Goal: Transaction & Acquisition: Purchase product/service

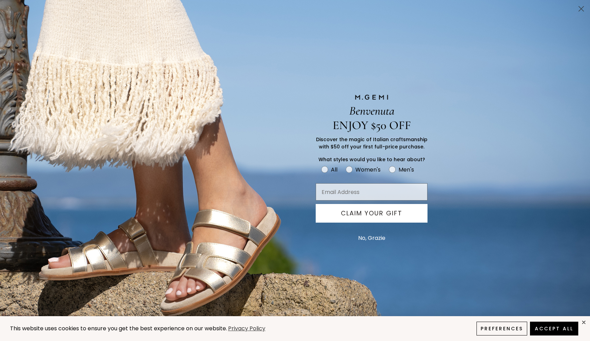
click at [583, 7] on icon "Close dialog" at bounding box center [581, 9] width 5 height 5
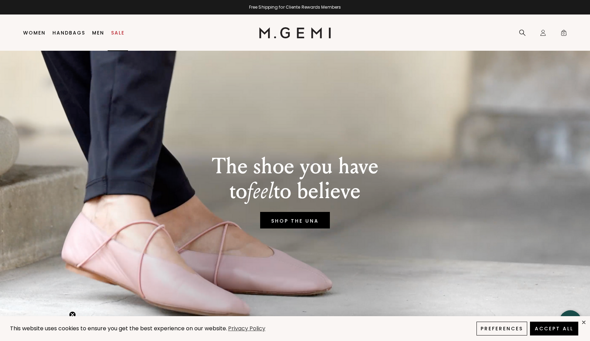
click at [120, 30] on link "Sale" at bounding box center [117, 33] width 13 height 6
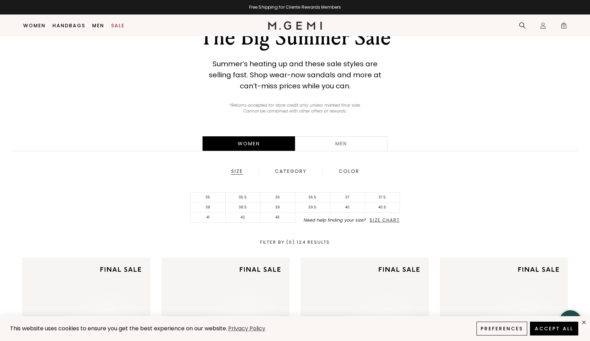
scroll to position [52, 0]
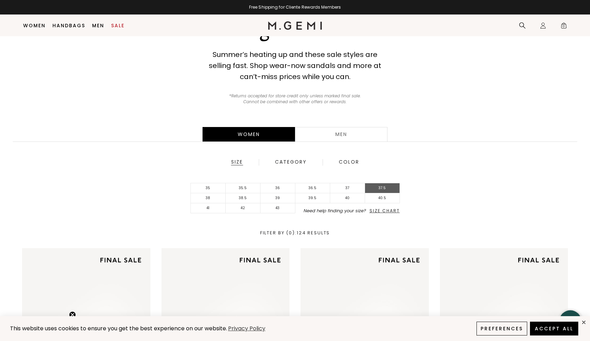
click at [387, 187] on li "37.5" at bounding box center [382, 188] width 35 height 10
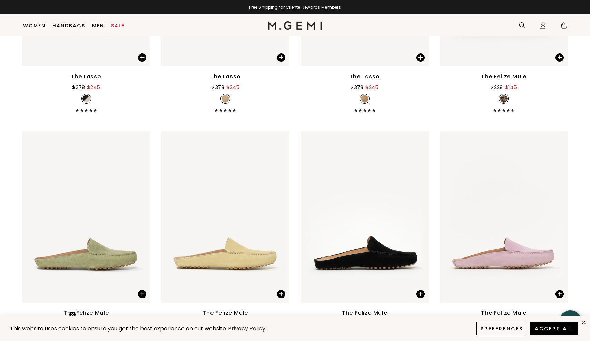
scroll to position [2226, 0]
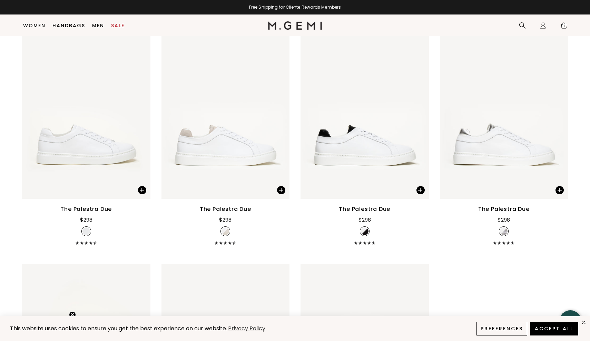
scroll to position [813, 0]
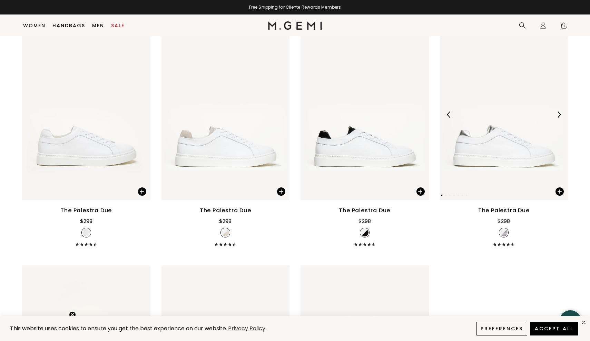
click at [509, 166] on img at bounding box center [504, 114] width 128 height 171
click at [561, 118] on img at bounding box center [559, 114] width 6 height 6
click at [277, 120] on div at bounding box center [280, 114] width 11 height 11
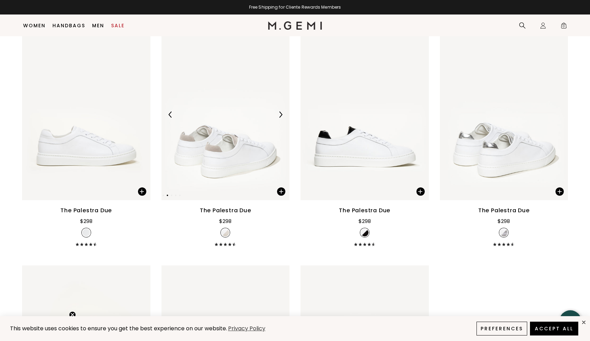
click at [277, 120] on div at bounding box center [280, 114] width 11 height 11
click at [202, 158] on img at bounding box center [225, 114] width 128 height 171
click at [211, 155] on img at bounding box center [225, 114] width 128 height 171
click at [276, 120] on div at bounding box center [280, 114] width 11 height 11
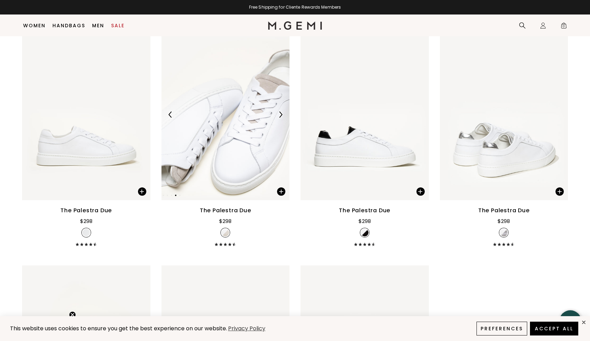
click at [276, 120] on div at bounding box center [280, 114] width 11 height 11
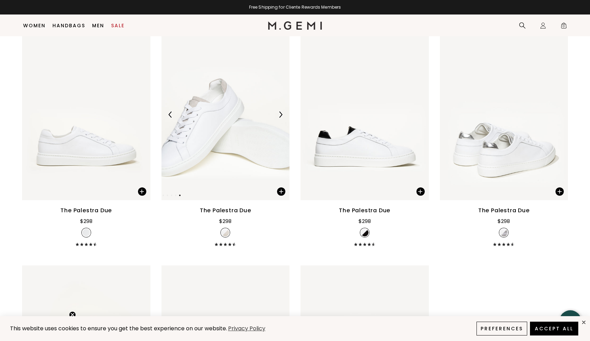
click at [168, 118] on img at bounding box center [170, 114] width 6 height 6
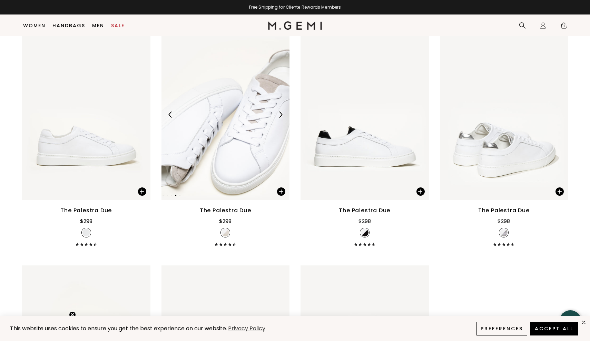
click at [239, 129] on img at bounding box center [225, 114] width 128 height 171
click at [279, 120] on div at bounding box center [280, 114] width 11 height 11
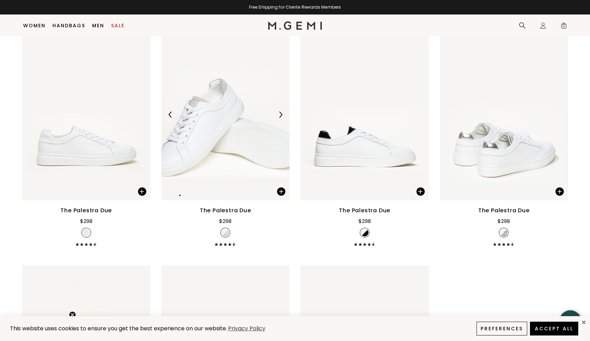
click at [279, 120] on div at bounding box center [280, 114] width 11 height 11
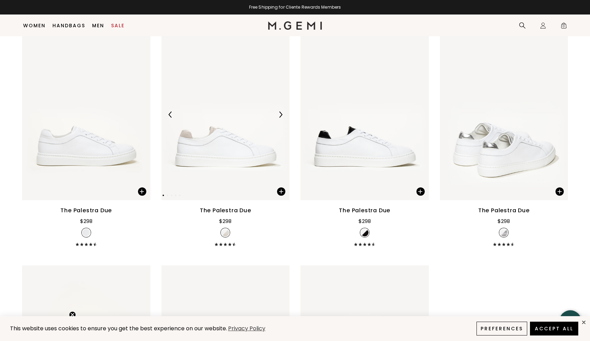
click at [279, 120] on div at bounding box center [280, 114] width 11 height 11
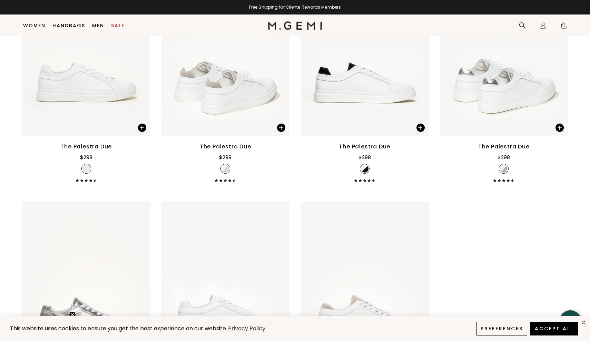
scroll to position [877, 0]
click at [342, 82] on img at bounding box center [364, 50] width 128 height 171
click at [226, 150] on div "The Palestra Due" at bounding box center [225, 146] width 51 height 8
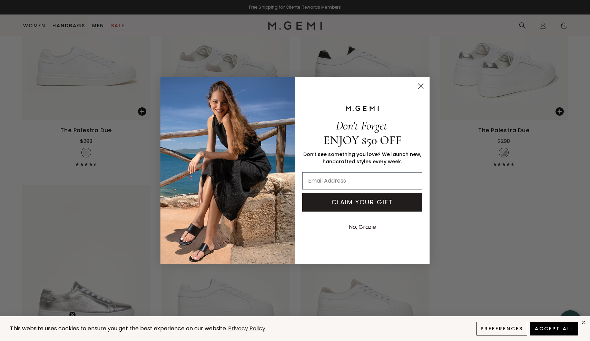
click at [421, 82] on circle "Close dialog" at bounding box center [420, 85] width 11 height 11
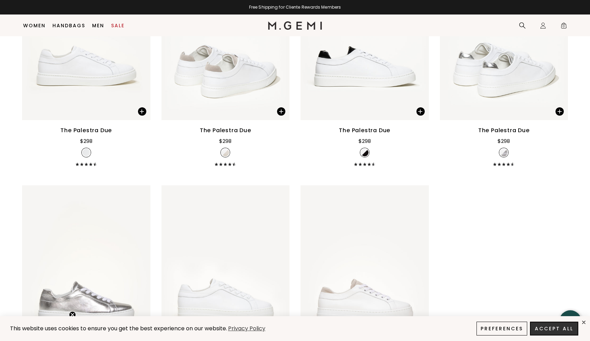
click at [559, 328] on button "Accept All" at bounding box center [554, 328] width 48 height 14
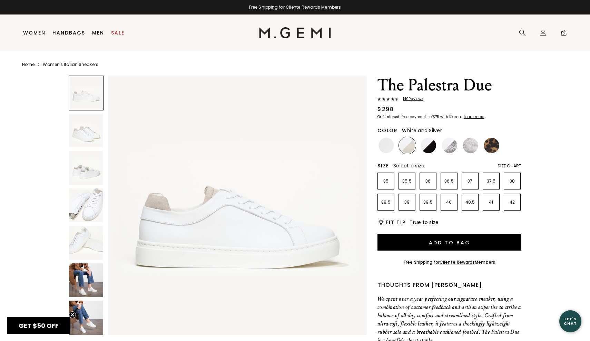
click at [450, 143] on img at bounding box center [449, 146] width 16 height 16
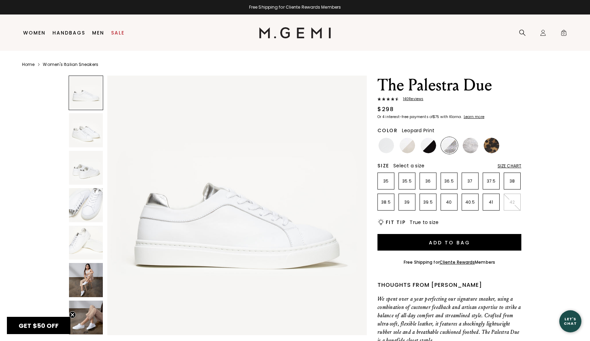
click at [492, 144] on img at bounding box center [492, 146] width 16 height 16
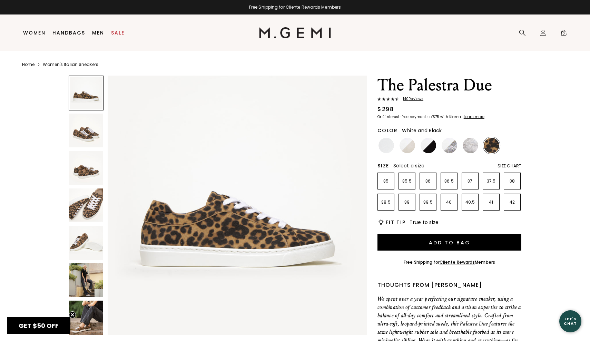
click at [424, 147] on img at bounding box center [428, 146] width 16 height 16
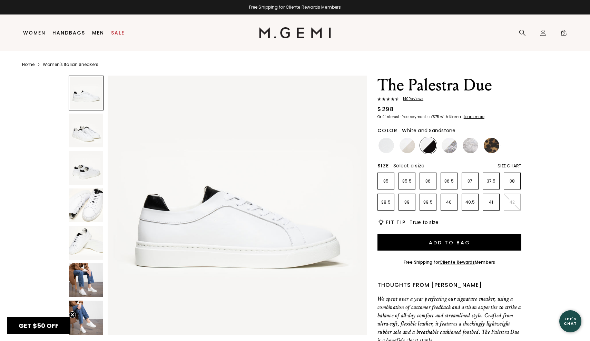
click at [407, 146] on img at bounding box center [407, 146] width 16 height 16
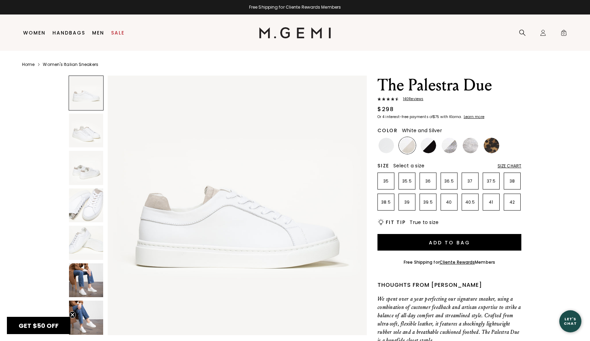
click at [451, 147] on img at bounding box center [449, 146] width 16 height 16
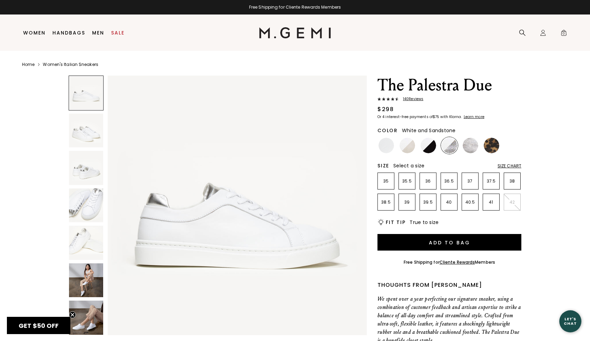
click at [406, 146] on img at bounding box center [407, 146] width 16 height 16
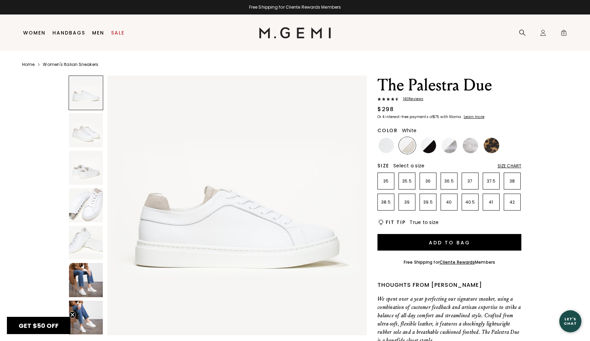
click at [387, 139] on img at bounding box center [386, 146] width 16 height 16
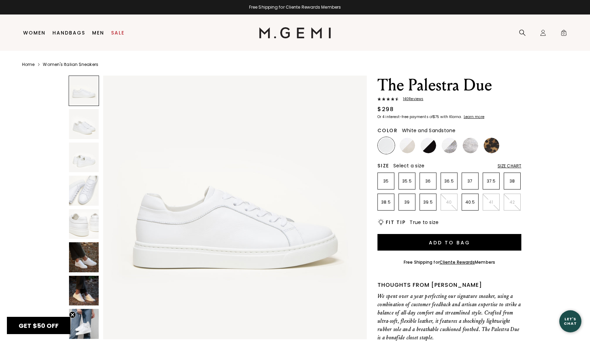
click at [409, 148] on img at bounding box center [407, 146] width 16 height 16
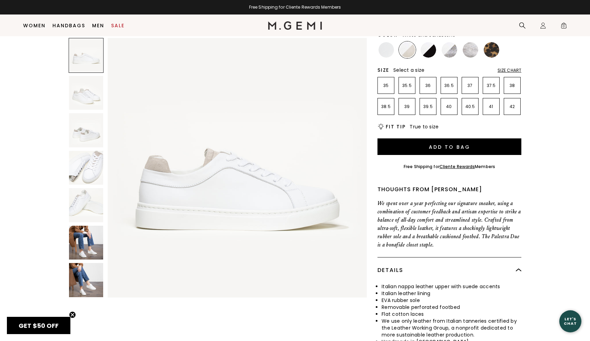
scroll to position [0, 0]
click at [84, 244] on img at bounding box center [86, 243] width 34 height 34
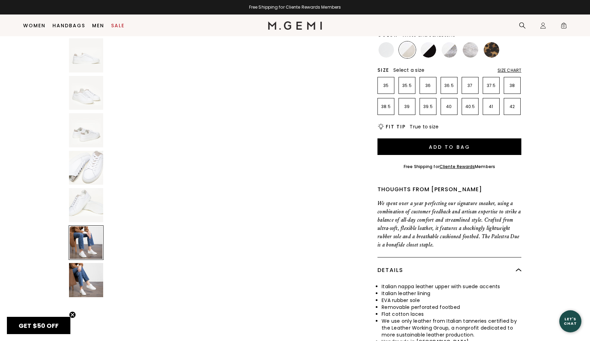
scroll to position [1330, 0]
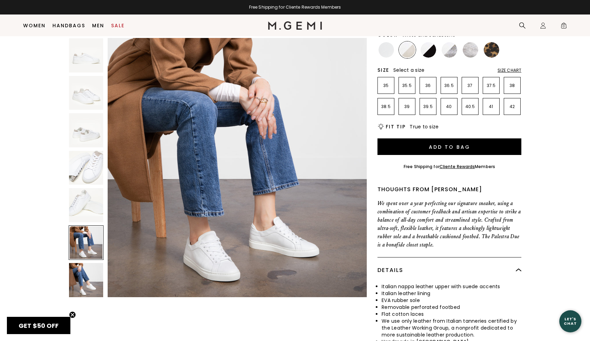
click at [85, 285] on img at bounding box center [86, 280] width 34 height 34
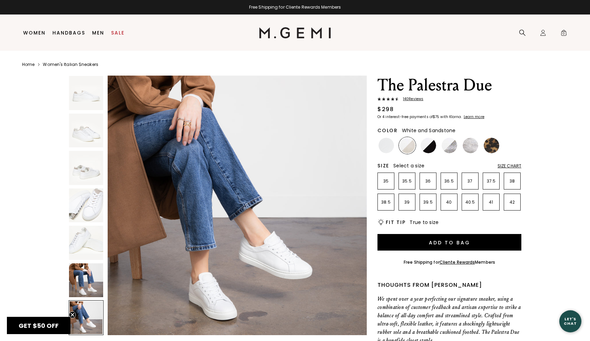
scroll to position [0, 0]
click at [427, 148] on img at bounding box center [428, 146] width 16 height 16
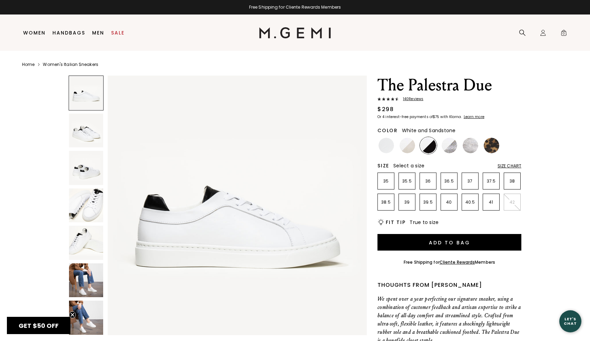
click at [408, 145] on img at bounding box center [407, 146] width 16 height 16
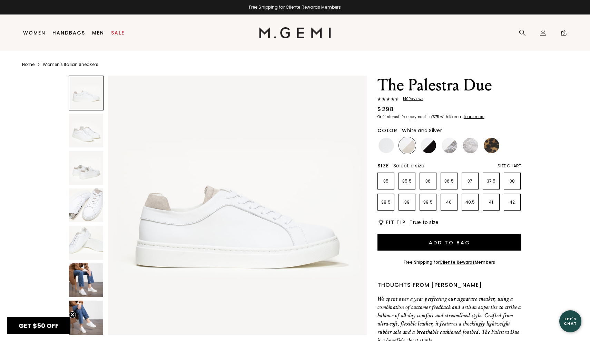
click at [448, 146] on img at bounding box center [449, 146] width 16 height 16
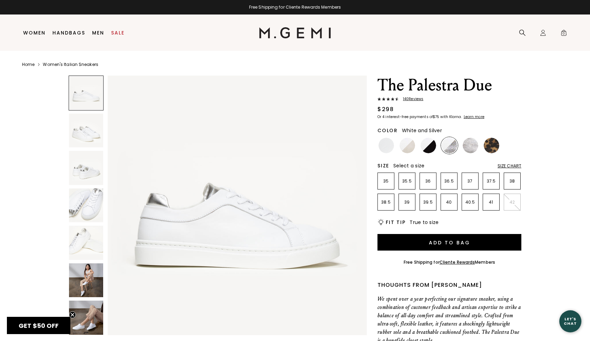
click at [80, 128] on img at bounding box center [86, 130] width 34 height 34
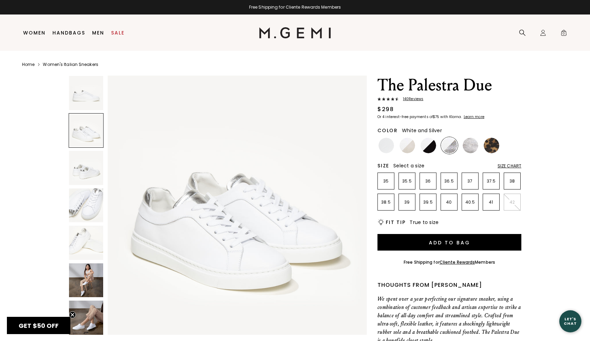
click at [85, 176] on img at bounding box center [86, 168] width 34 height 34
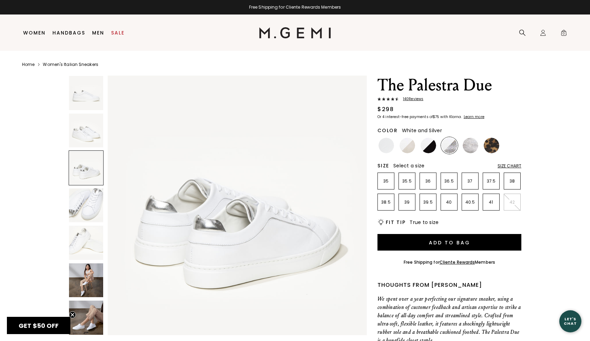
click at [90, 213] on img at bounding box center [86, 205] width 34 height 34
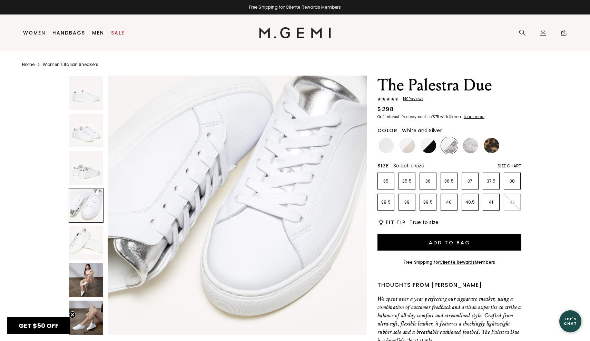
click at [83, 235] on img at bounding box center [86, 243] width 34 height 34
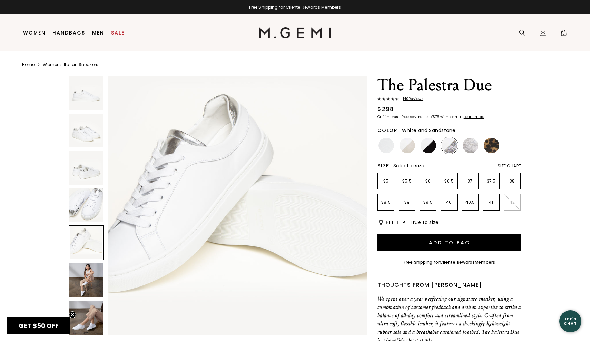
click at [409, 148] on img at bounding box center [407, 146] width 16 height 16
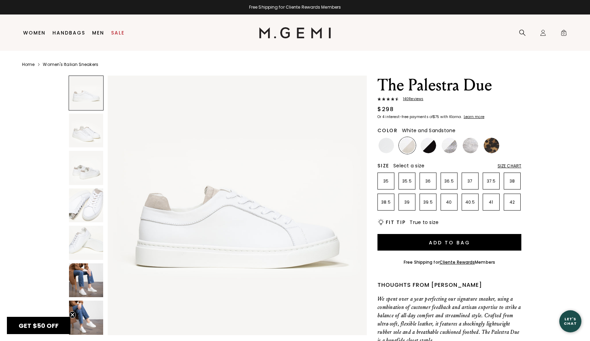
click at [92, 205] on img at bounding box center [86, 205] width 34 height 34
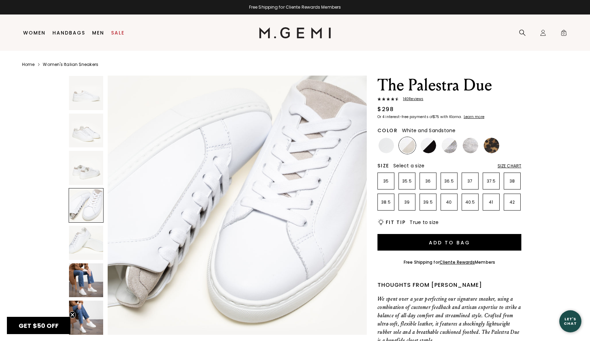
click at [82, 246] on img at bounding box center [86, 243] width 34 height 34
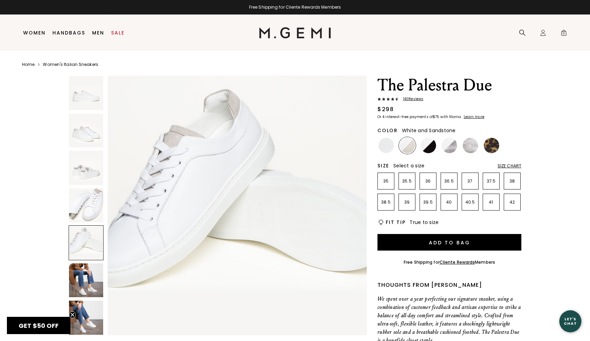
click at [92, 89] on img at bounding box center [86, 93] width 34 height 34
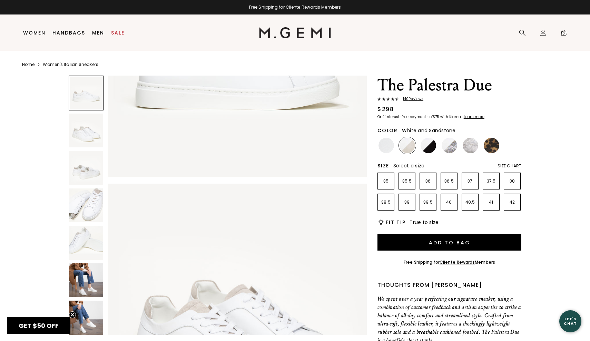
scroll to position [0, 0]
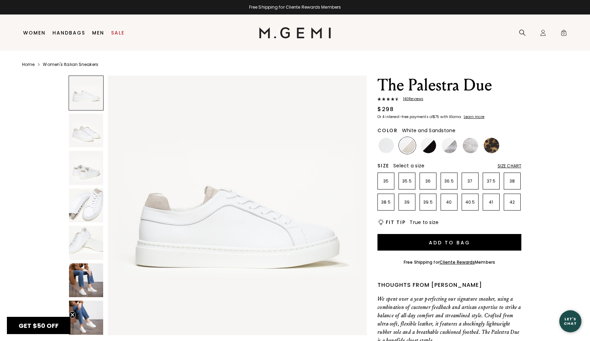
click at [89, 131] on img at bounding box center [86, 130] width 34 height 34
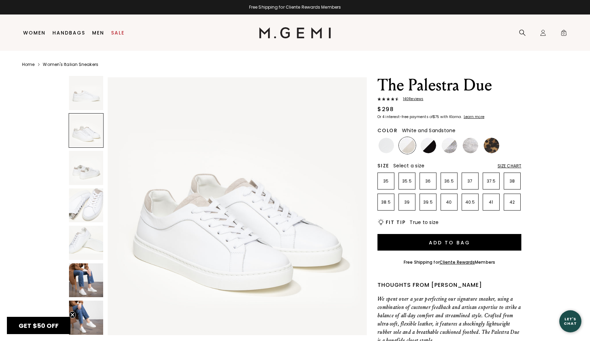
scroll to position [266, 0]
